Goal: Information Seeking & Learning: Learn about a topic

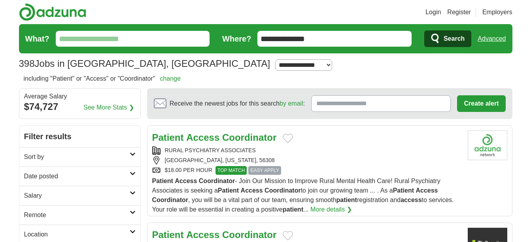
click at [289, 139] on button "Add to favorite jobs" at bounding box center [287, 138] width 10 height 9
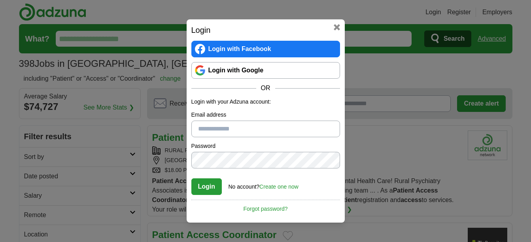
click at [235, 126] on input "Email address" at bounding box center [265, 129] width 149 height 17
type input "**********"
click at [209, 188] on button "Login" at bounding box center [206, 186] width 31 height 17
click at [173, 156] on div "**********" at bounding box center [265, 121] width 531 height 242
click at [267, 208] on link "Forgot password?" at bounding box center [265, 206] width 149 height 13
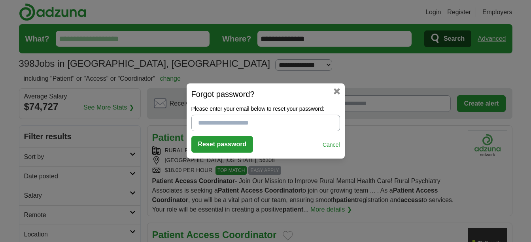
click at [225, 127] on input "Please enter your email below to reset your password:" at bounding box center [265, 123] width 149 height 17
type input "**********"
click at [228, 144] on button "Reset password" at bounding box center [222, 144] width 62 height 17
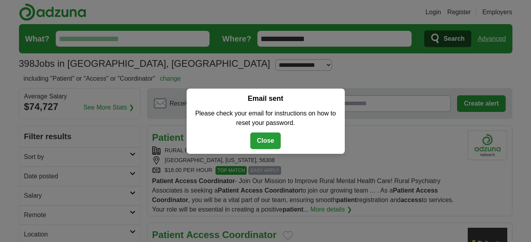
click at [267, 138] on button "Close" at bounding box center [265, 140] width 31 height 17
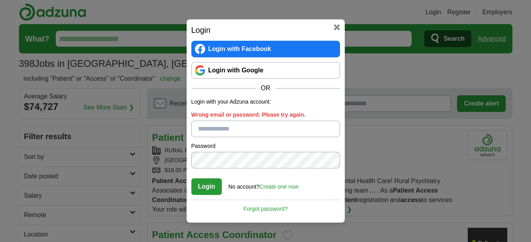
click at [201, 129] on input "Wrong email or password. Please try again." at bounding box center [265, 129] width 149 height 17
type input "**********"
click at [205, 186] on button "Login" at bounding box center [206, 186] width 31 height 17
click at [190, 153] on div "**********" at bounding box center [265, 120] width 158 height 203
click at [339, 29] on button at bounding box center [336, 27] width 6 height 6
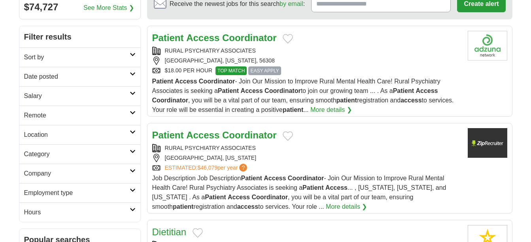
scroll to position [119, 0]
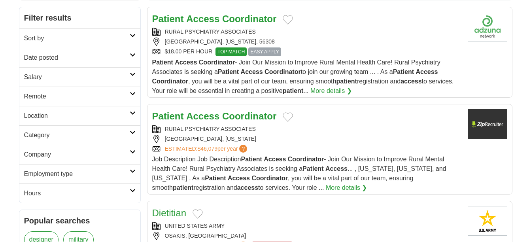
click at [288, 19] on button "Add to favorite jobs" at bounding box center [287, 19] width 10 height 9
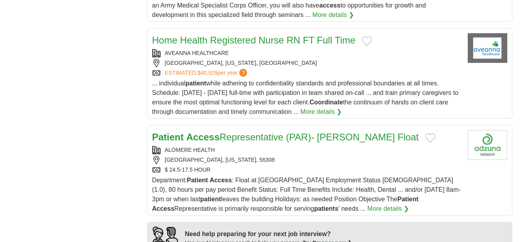
scroll to position [553, 0]
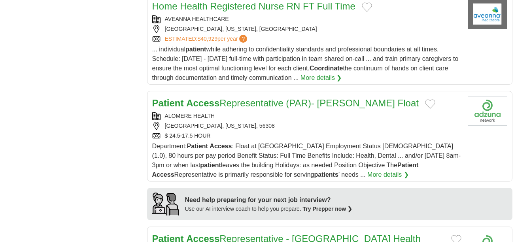
click at [425, 102] on button "Add to favorite jobs" at bounding box center [430, 103] width 10 height 9
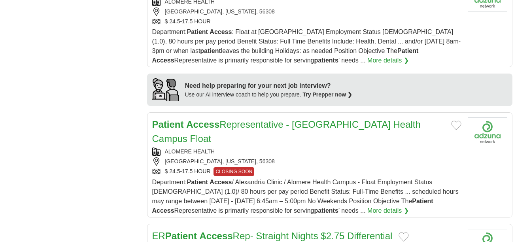
scroll to position [672, 0]
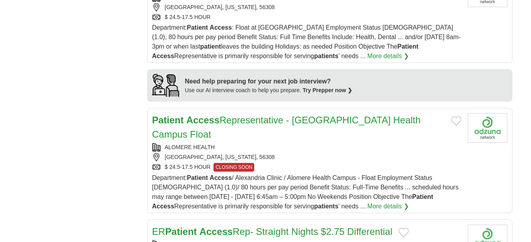
click at [451, 122] on button "Add to favorite jobs" at bounding box center [456, 120] width 10 height 9
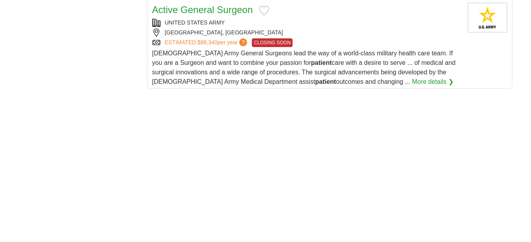
scroll to position [1106, 0]
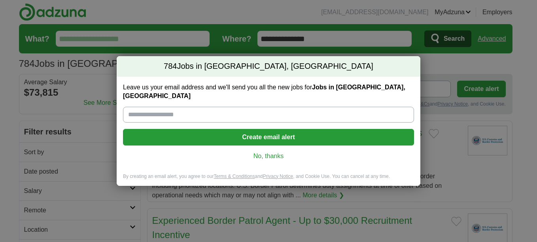
click at [141, 109] on input "Leave us your email address and we'll send you all the new jobs for Jobs in Ale…" at bounding box center [268, 115] width 291 height 16
type input "**********"
click at [267, 152] on link "No, thanks" at bounding box center [268, 156] width 278 height 9
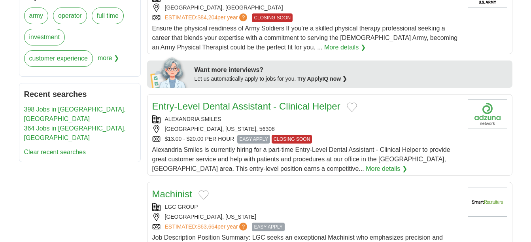
scroll to position [356, 0]
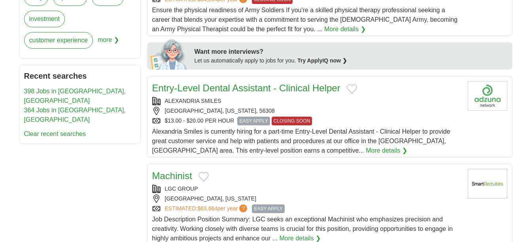
click at [365, 151] on link "More details ❯" at bounding box center [385, 150] width 41 height 9
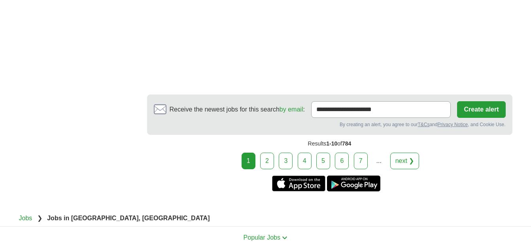
scroll to position [1383, 0]
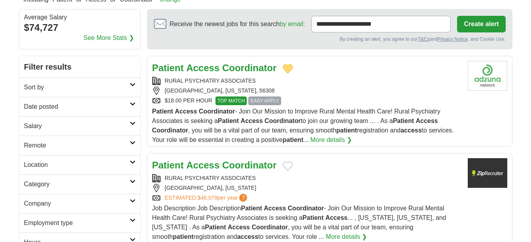
scroll to position [119, 0]
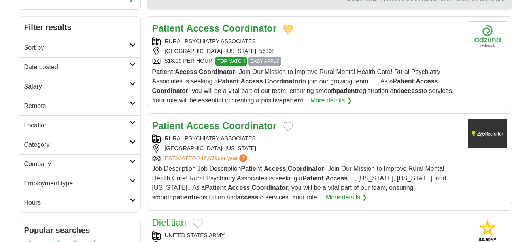
click at [84, 122] on h2 "Location" at bounding box center [76, 125] width 105 height 9
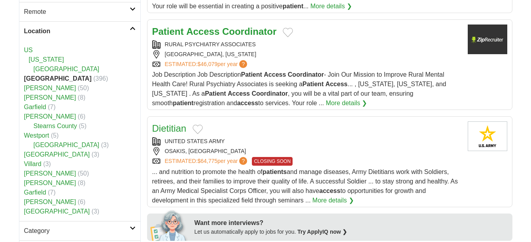
scroll to position [237, 0]
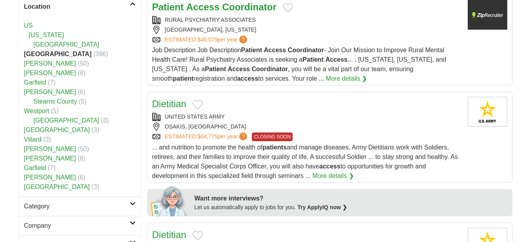
click at [32, 92] on link "[PERSON_NAME]" at bounding box center [50, 91] width 52 height 7
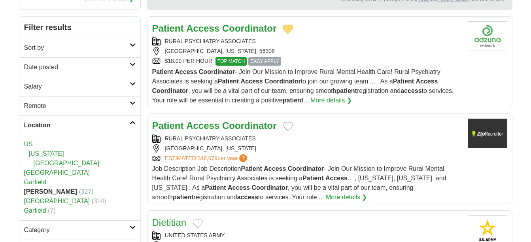
scroll to position [158, 0]
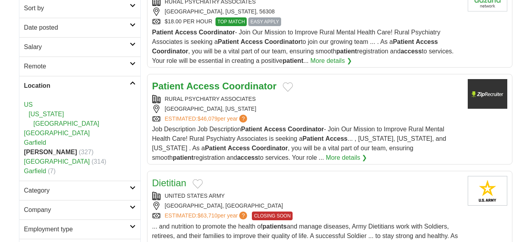
click at [38, 132] on link "[GEOGRAPHIC_DATA]" at bounding box center [57, 133] width 66 height 7
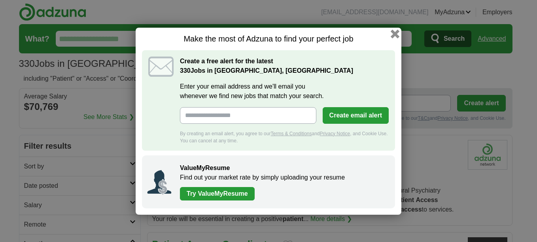
click at [397, 32] on button "button" at bounding box center [394, 33] width 9 height 9
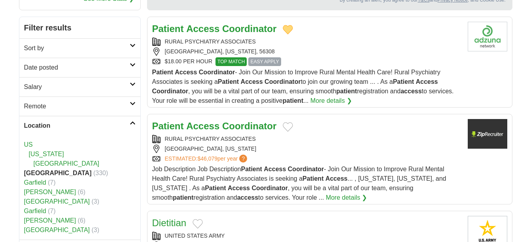
scroll to position [119, 0]
click at [39, 183] on link "Garfield" at bounding box center [35, 182] width 22 height 7
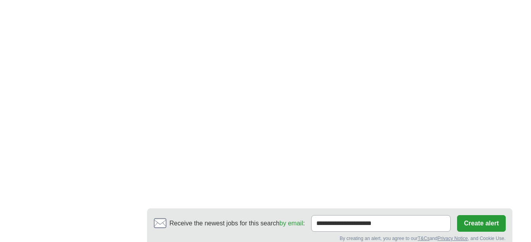
scroll to position [1501, 0]
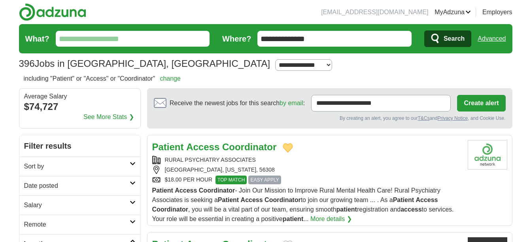
click at [452, 42] on span "Search" at bounding box center [453, 39] width 21 height 16
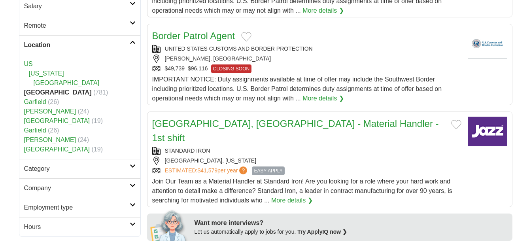
scroll to position [198, 0]
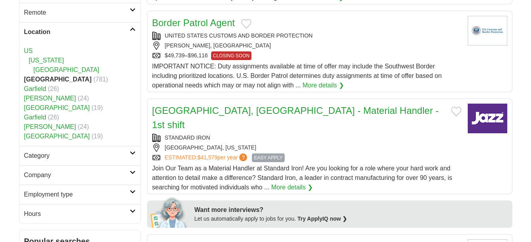
click at [252, 109] on link "Alexandria, MN - Material Handler - 1st shift" at bounding box center [295, 117] width 286 height 25
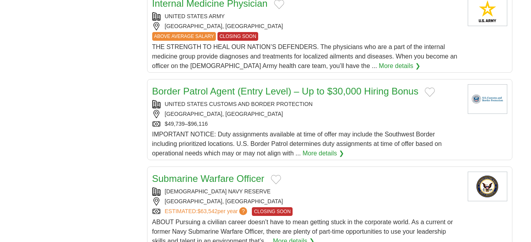
scroll to position [869, 0]
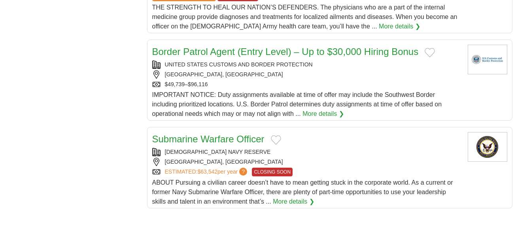
click at [264, 46] on link "Border Patrol Agent (Entry Level) – Up to $30,000 Hiring Bonus" at bounding box center [285, 51] width 266 height 11
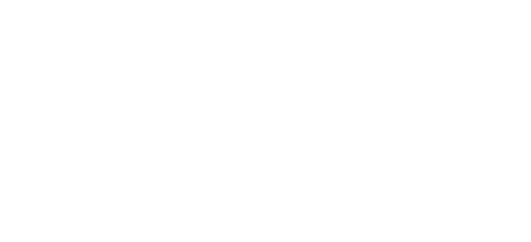
scroll to position [1106, 0]
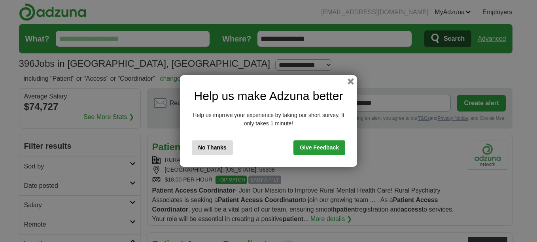
click at [206, 149] on button "No Thanks" at bounding box center [212, 147] width 41 height 15
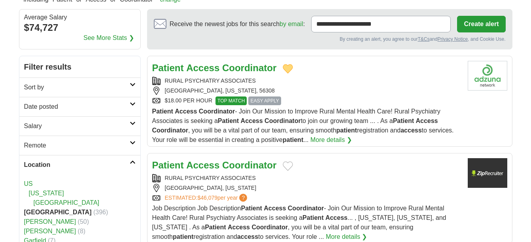
scroll to position [119, 0]
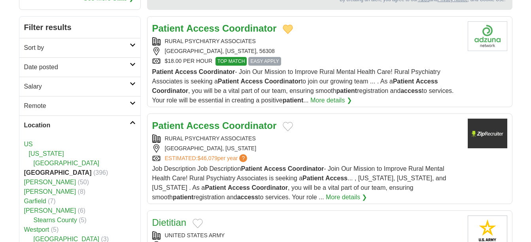
click at [222, 124] on strong "Coordinator" at bounding box center [249, 125] width 54 height 11
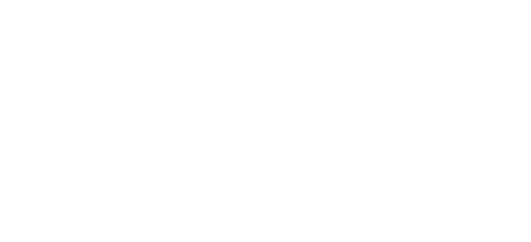
scroll to position [1304, 0]
